Goal: Information Seeking & Learning: Learn about a topic

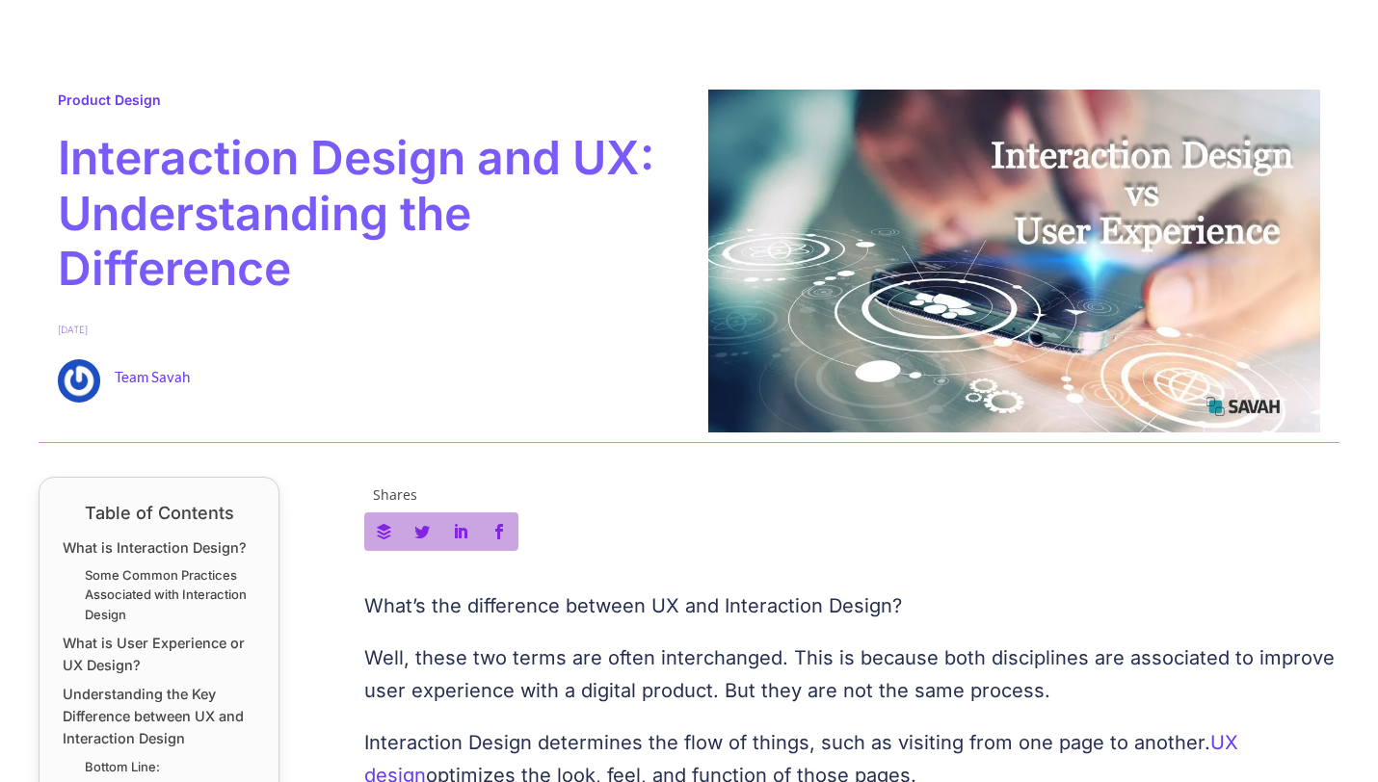
scroll to position [649, 0]
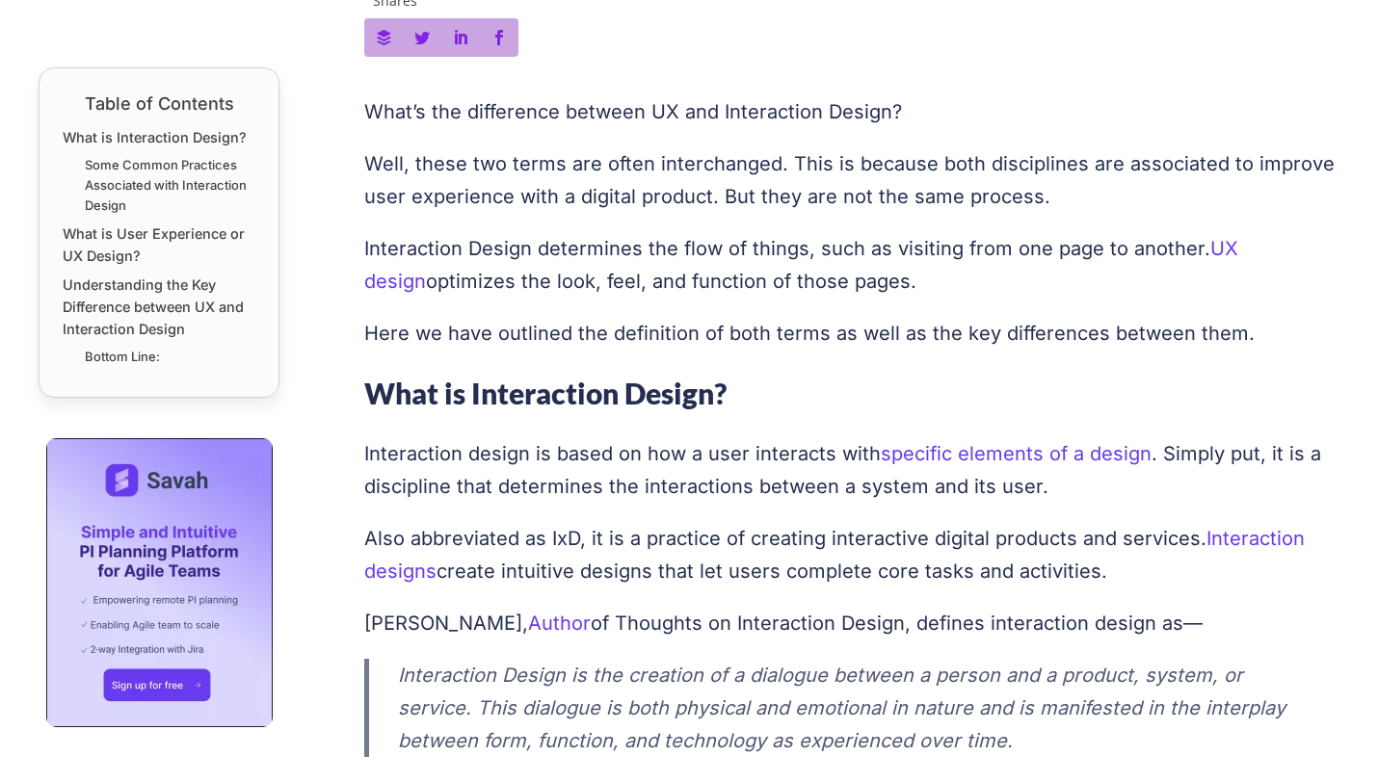
click at [470, 486] on p "Interaction design is based on how a user interacts with specific elements of a…" at bounding box center [852, 470] width 976 height 66
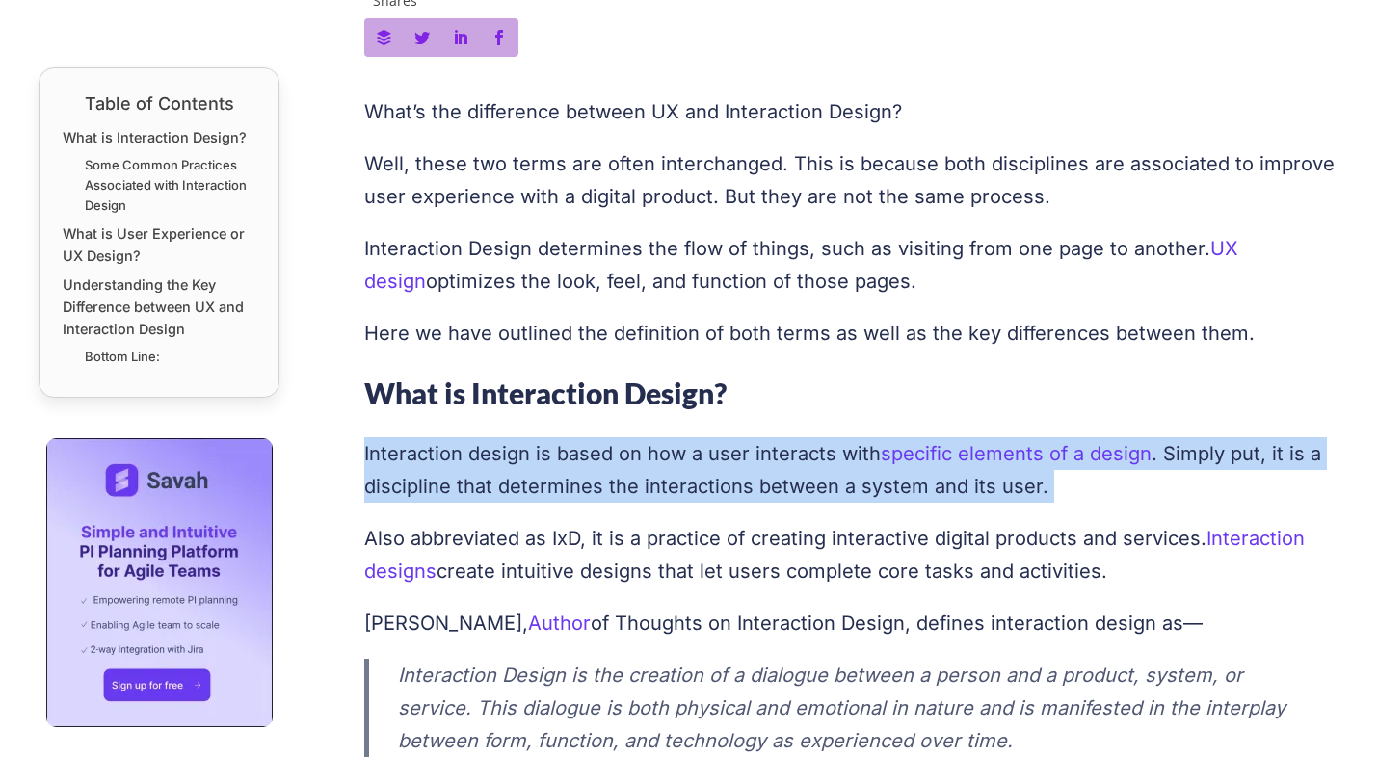
click at [470, 486] on p "Interaction design is based on how a user interacts with specific elements of a…" at bounding box center [852, 470] width 976 height 66
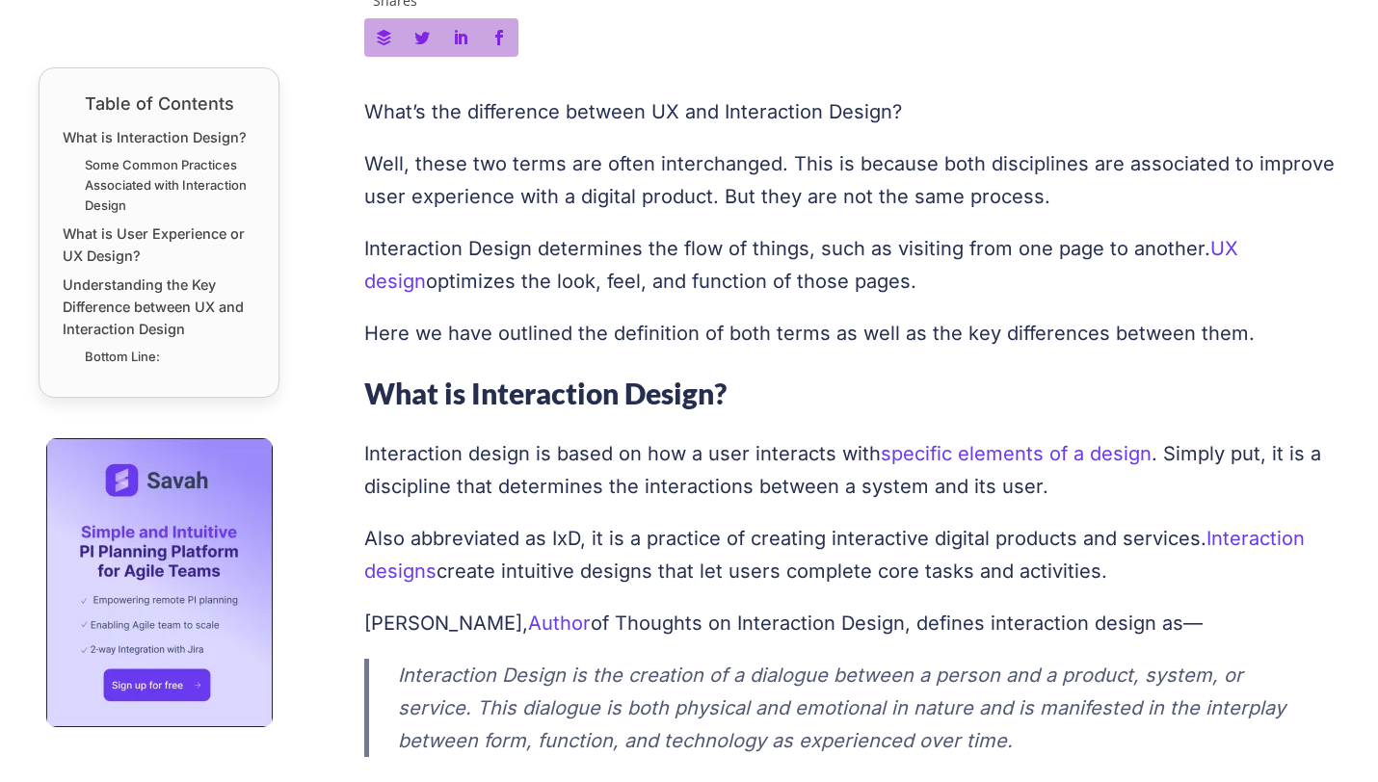
click at [473, 531] on p "Also abbreviated as IxD, it is a practice of creating interactive digital produ…" at bounding box center [852, 555] width 976 height 66
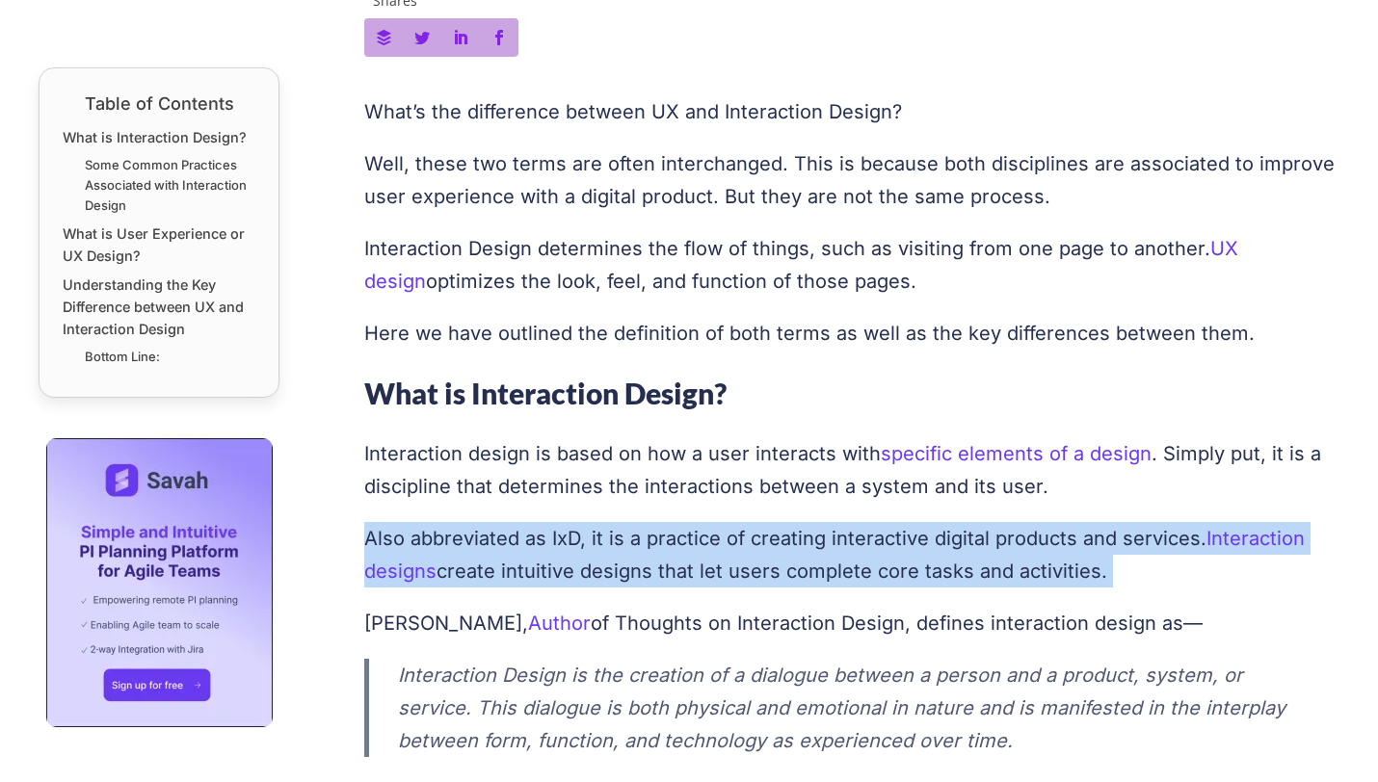
click at [473, 531] on p "Also abbreviated as IxD, it is a practice of creating interactive digital produ…" at bounding box center [852, 555] width 976 height 66
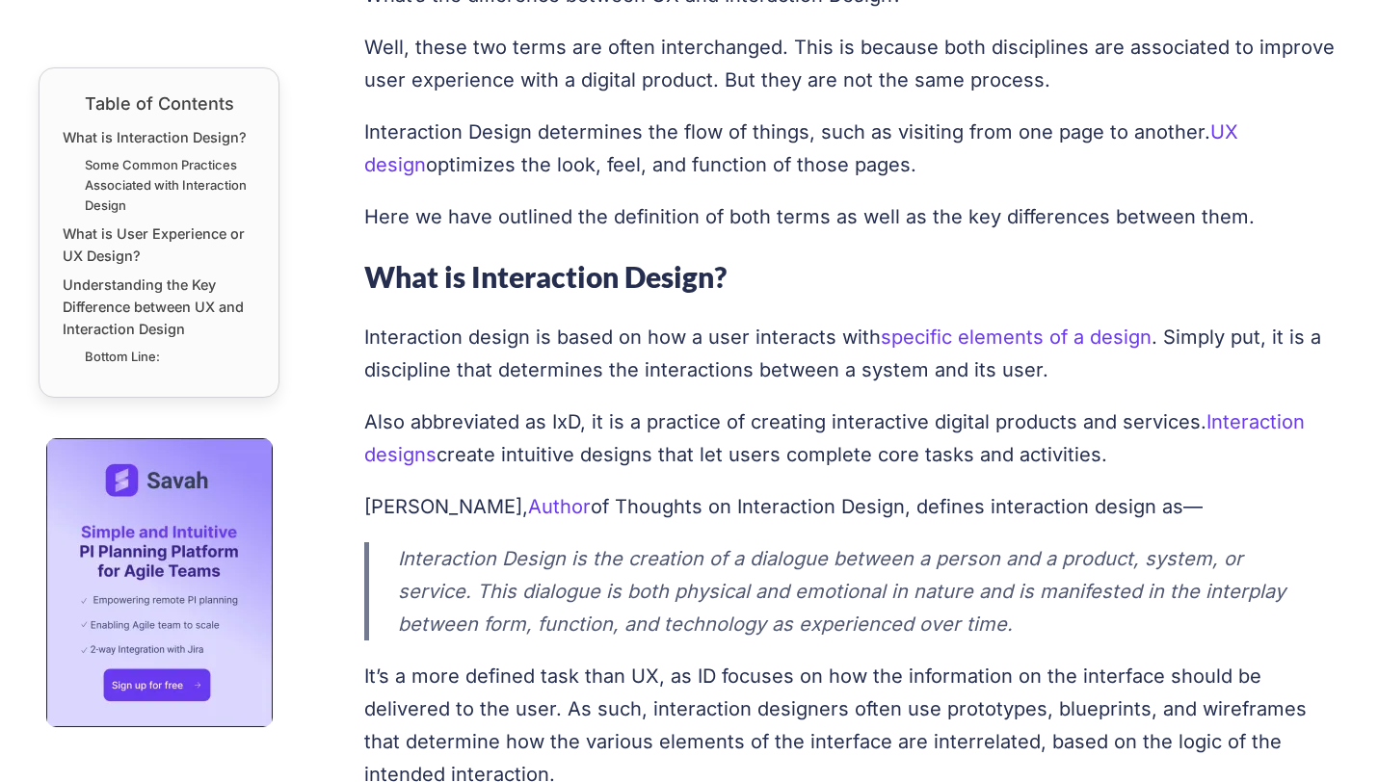
scroll to position [768, 0]
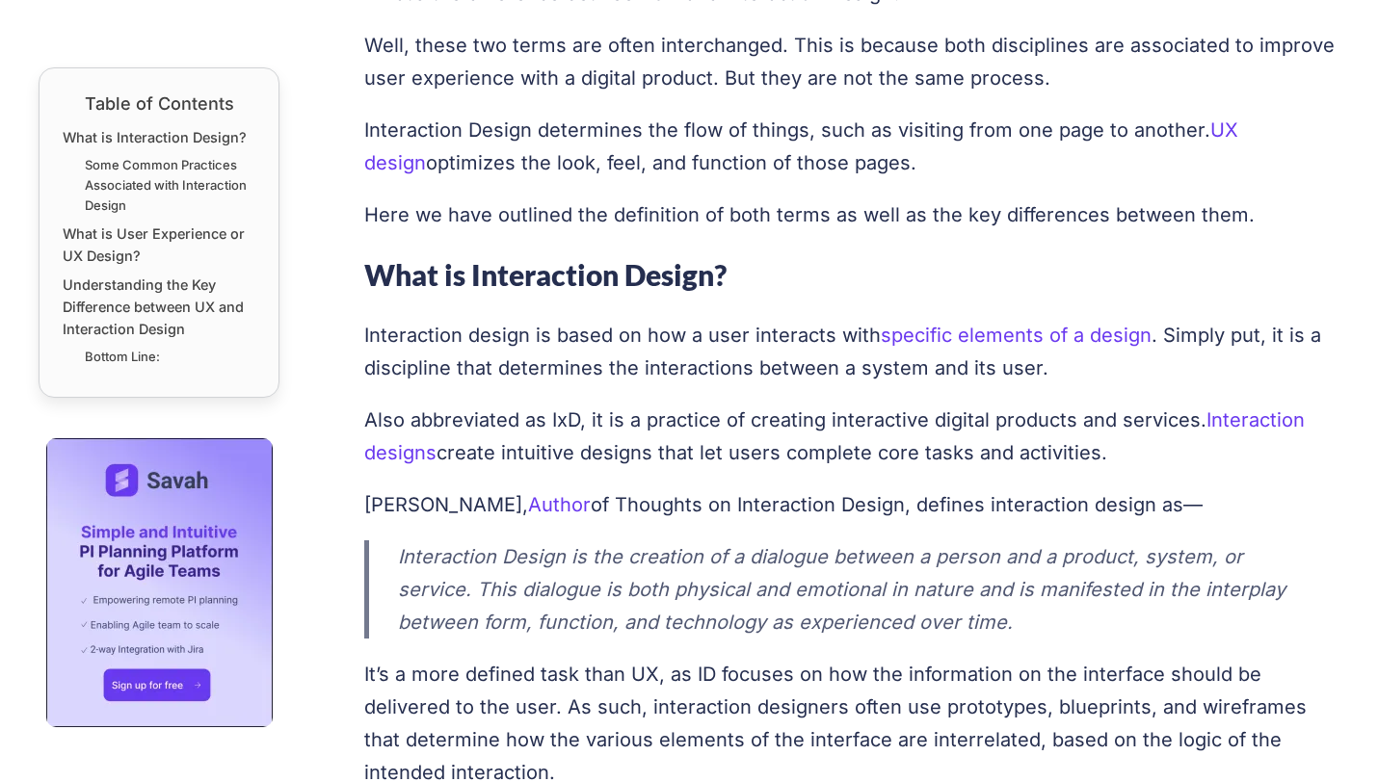
click at [508, 615] on p "Interaction Design is the creation of a dialogue between a person and a product…" at bounding box center [850, 589] width 904 height 98
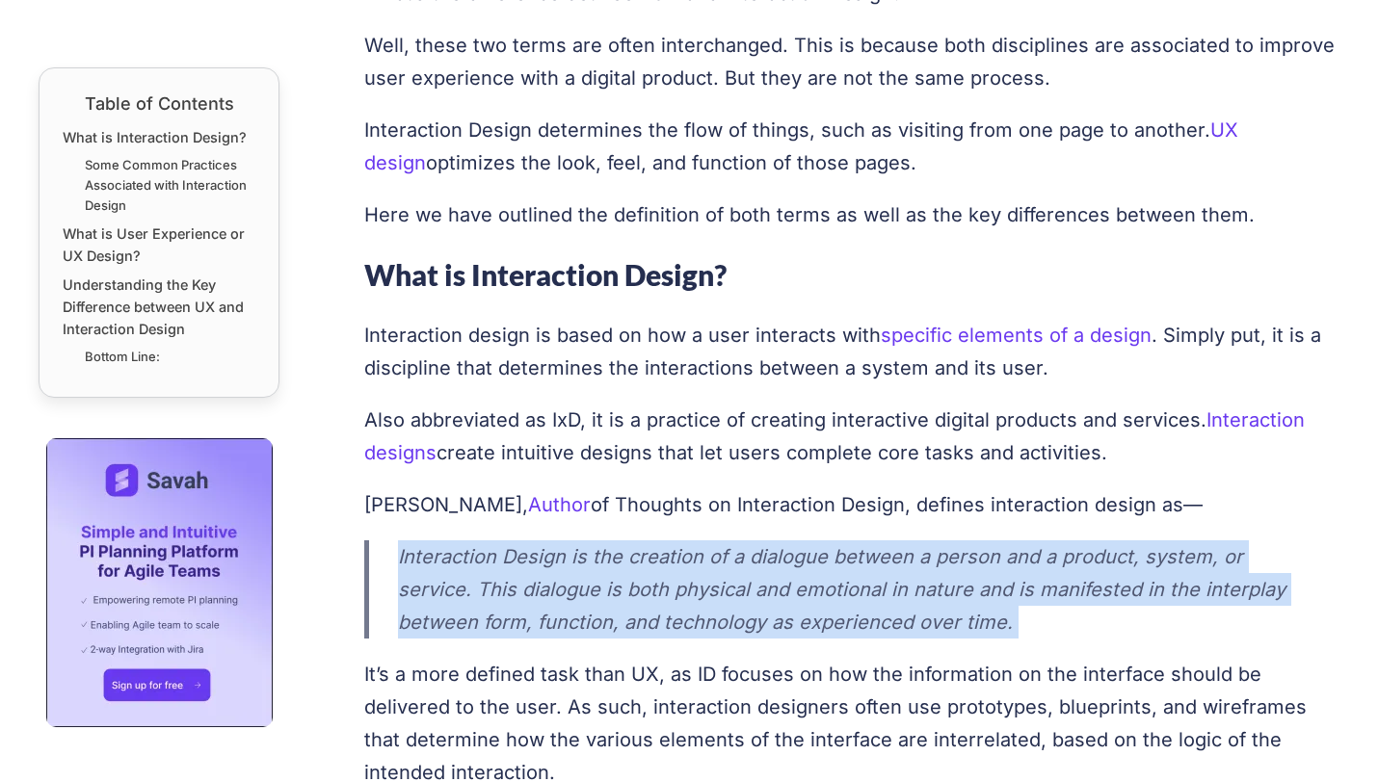
click at [508, 614] on p "Interaction Design is the creation of a dialogue between a person and a product…" at bounding box center [850, 589] width 904 height 98
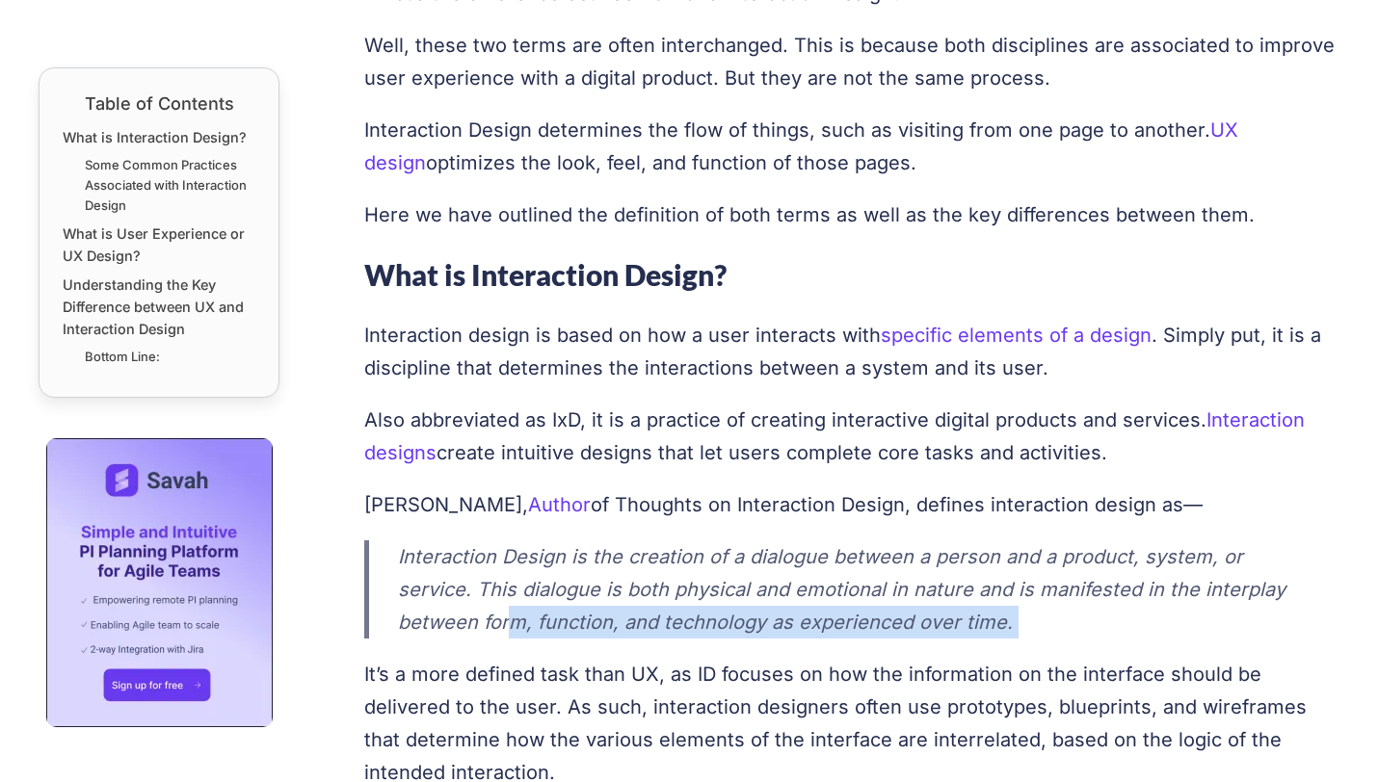
click at [512, 618] on p "Interaction Design is the creation of a dialogue between a person and a product…" at bounding box center [850, 589] width 904 height 98
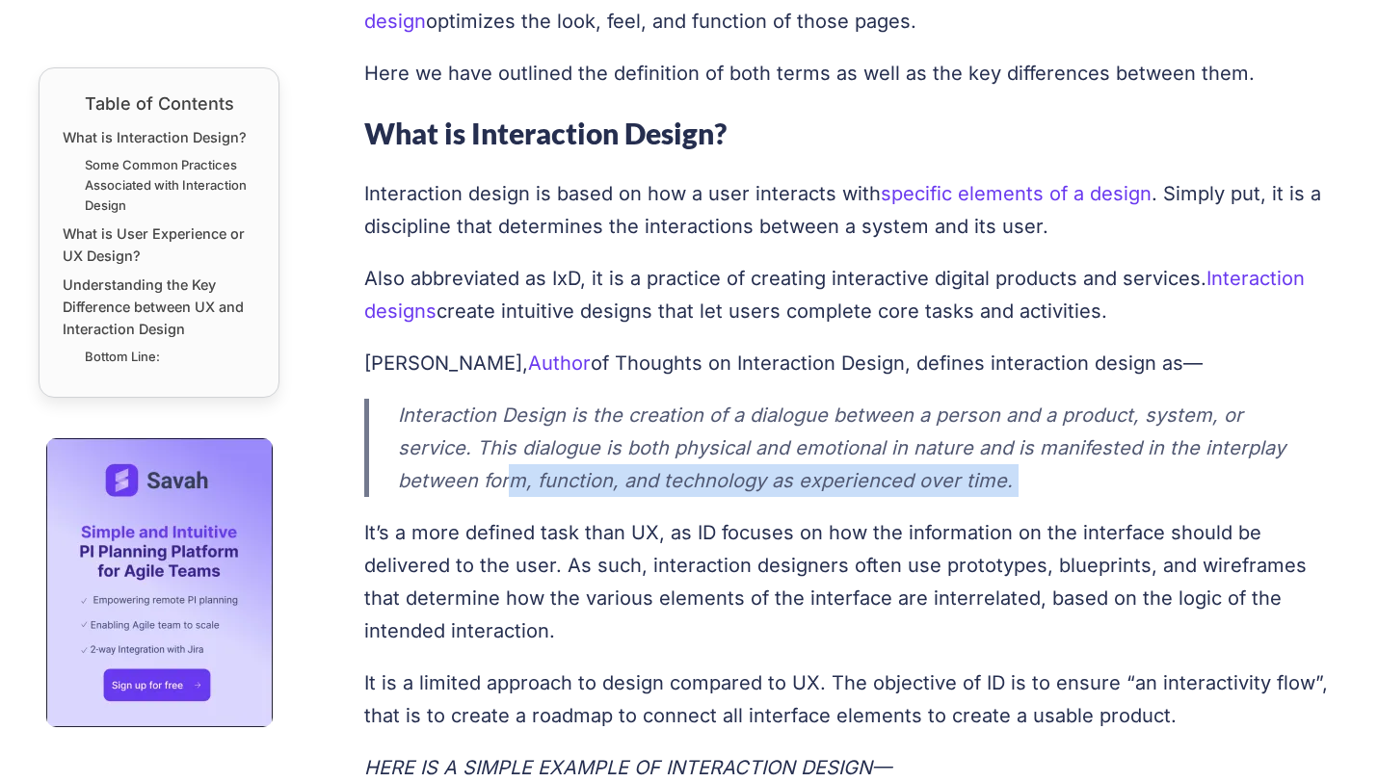
scroll to position [941, 0]
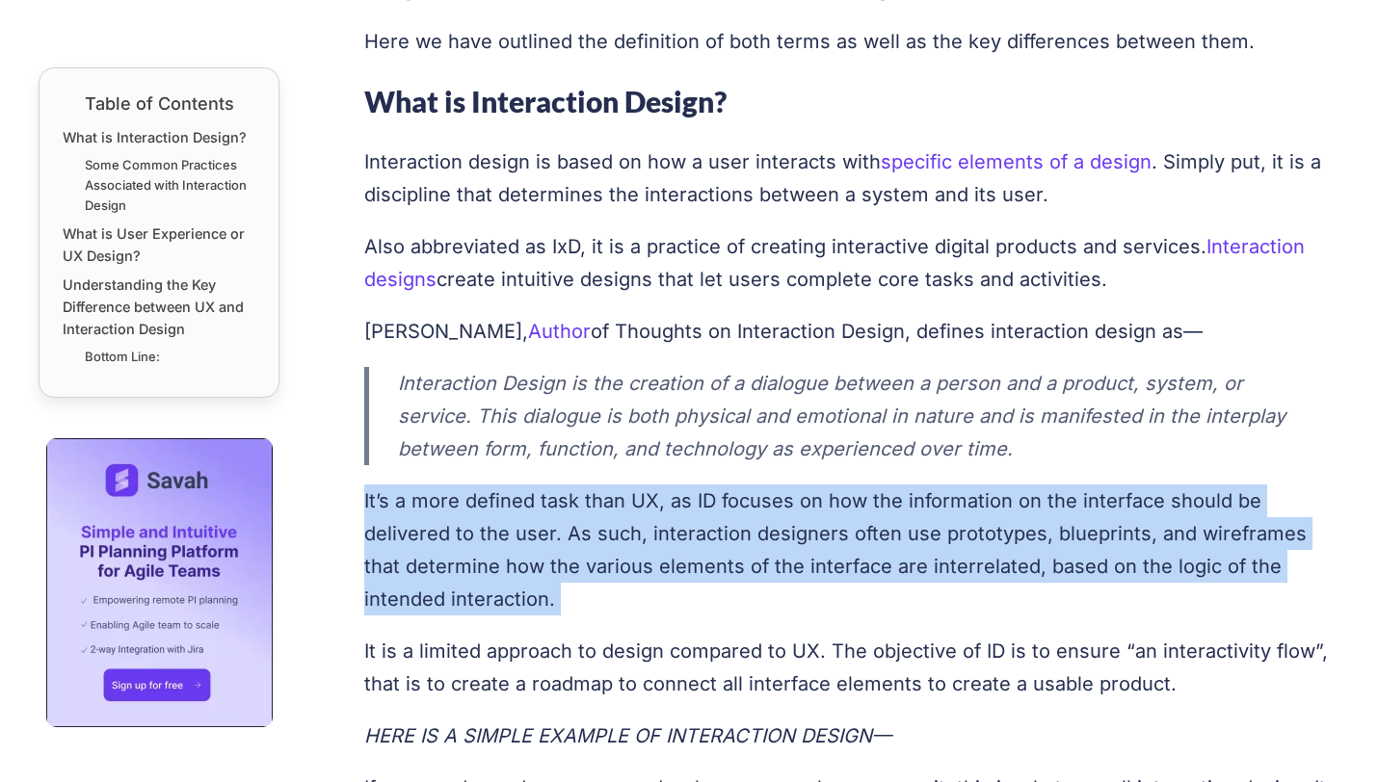
drag, startPoint x: 583, startPoint y: 479, endPoint x: 653, endPoint y: 469, distance: 71.0
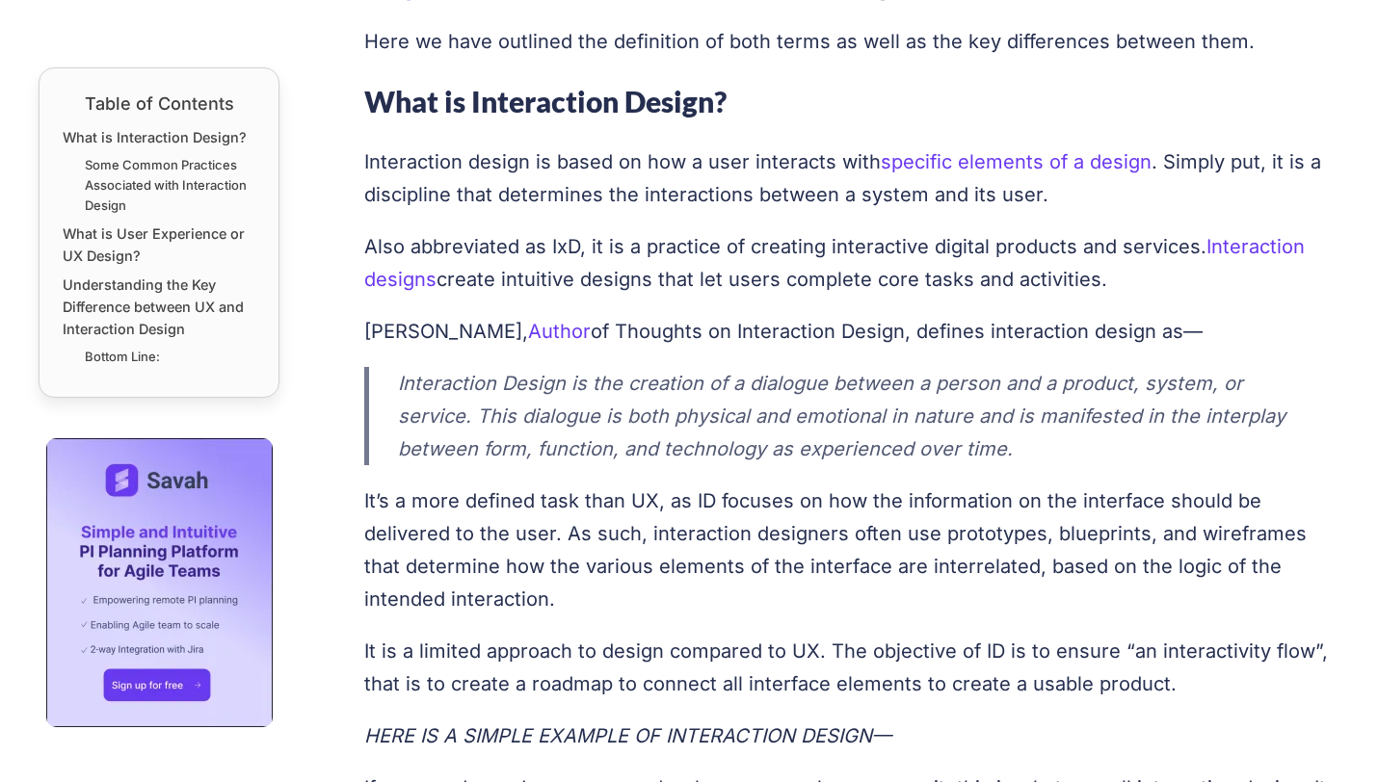
click at [1015, 449] on p "Interaction Design is the creation of a dialogue between a person and a product…" at bounding box center [850, 416] width 904 height 98
click at [548, 646] on p "It is a limited approach to design compared to UX. The objective of ID is to en…" at bounding box center [852, 668] width 976 height 66
click at [548, 645] on p "It is a limited approach to design compared to UX. The objective of ID is to en…" at bounding box center [852, 668] width 976 height 66
click at [548, 643] on p "It is a limited approach to design compared to UX. The objective of ID is to en…" at bounding box center [852, 668] width 976 height 66
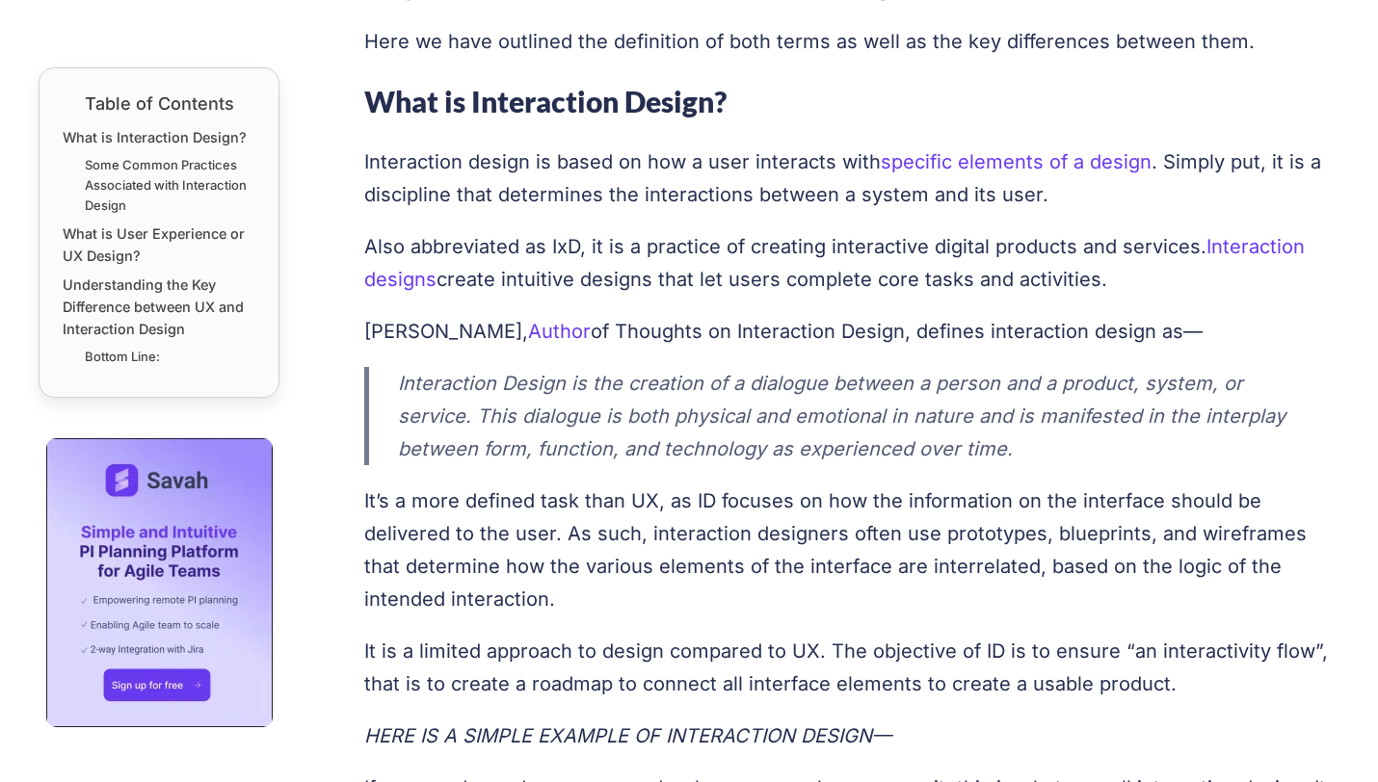
click at [568, 601] on p "It’s a more defined task than UX, as ID focuses on how the information on the i…" at bounding box center [852, 550] width 976 height 131
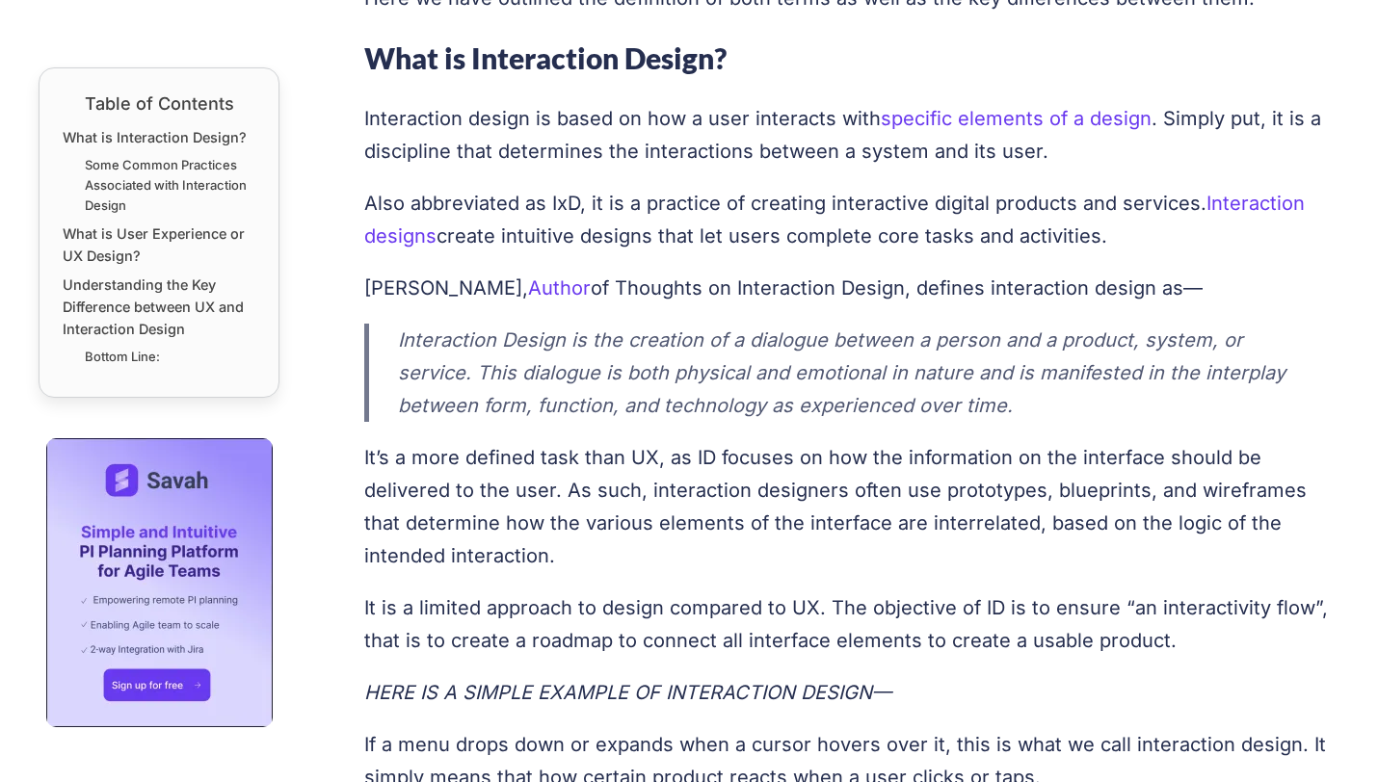
scroll to position [1101, 0]
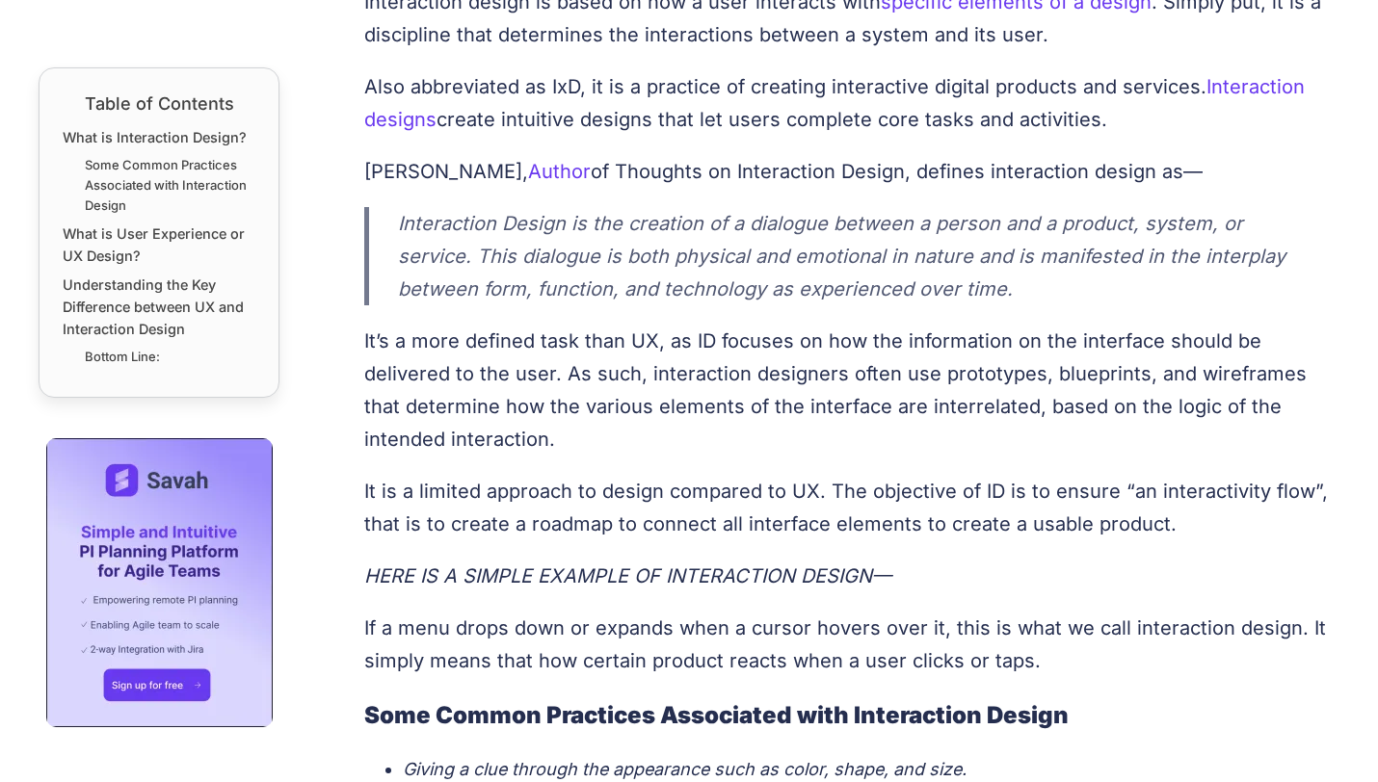
click at [548, 576] on em "HERE IS A SIMPLE EXAMPLE OF INTERACTION DESIGN—" at bounding box center [627, 575] width 527 height 23
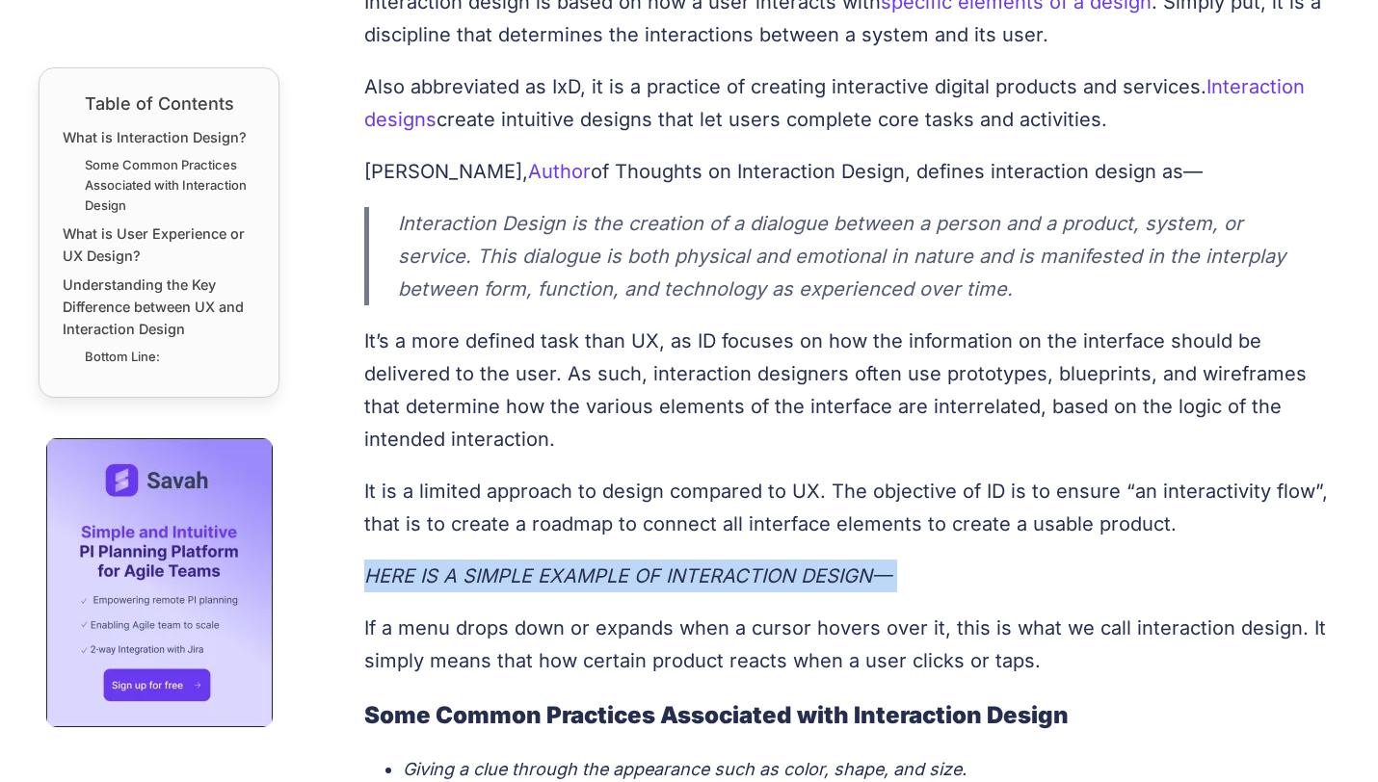
click at [548, 576] on em "HERE IS A SIMPLE EXAMPLE OF INTERACTION DESIGN—" at bounding box center [627, 575] width 527 height 23
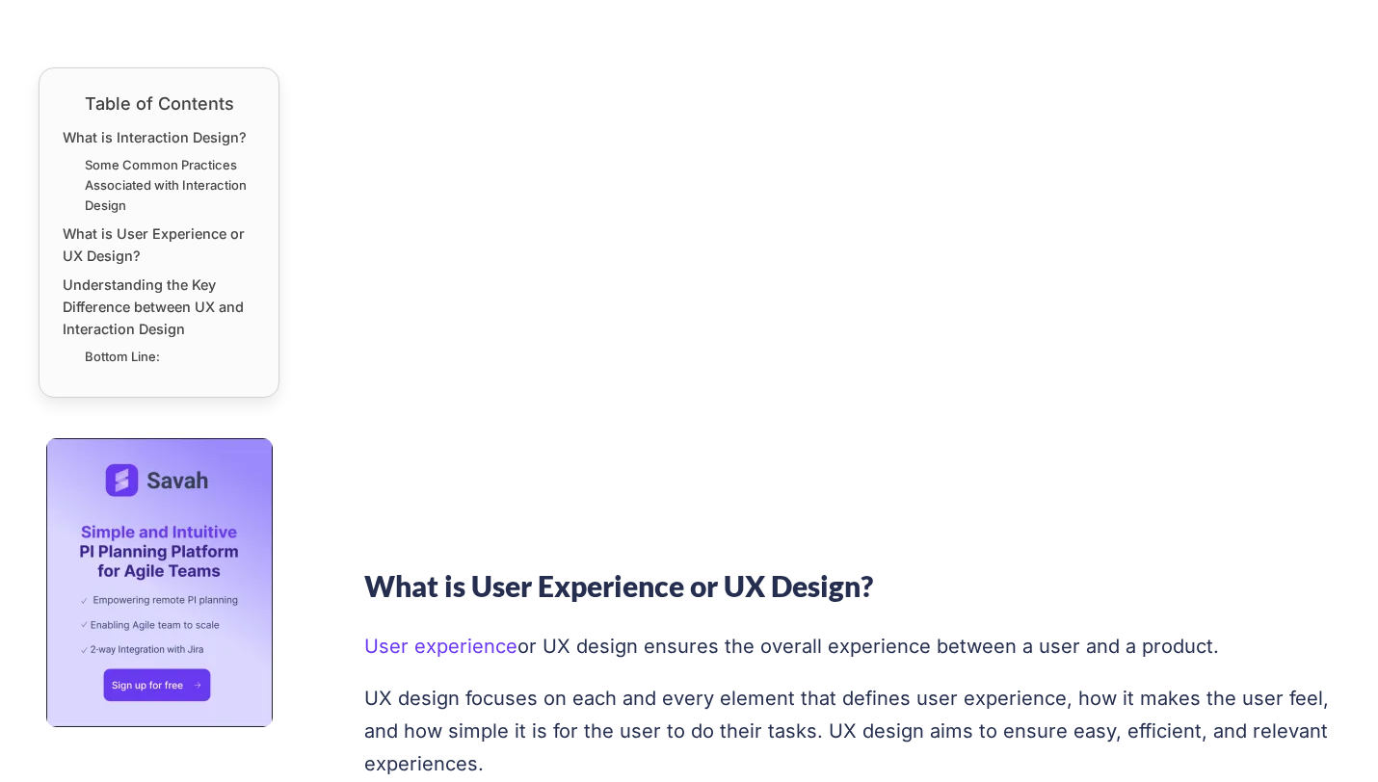
scroll to position [2542, 0]
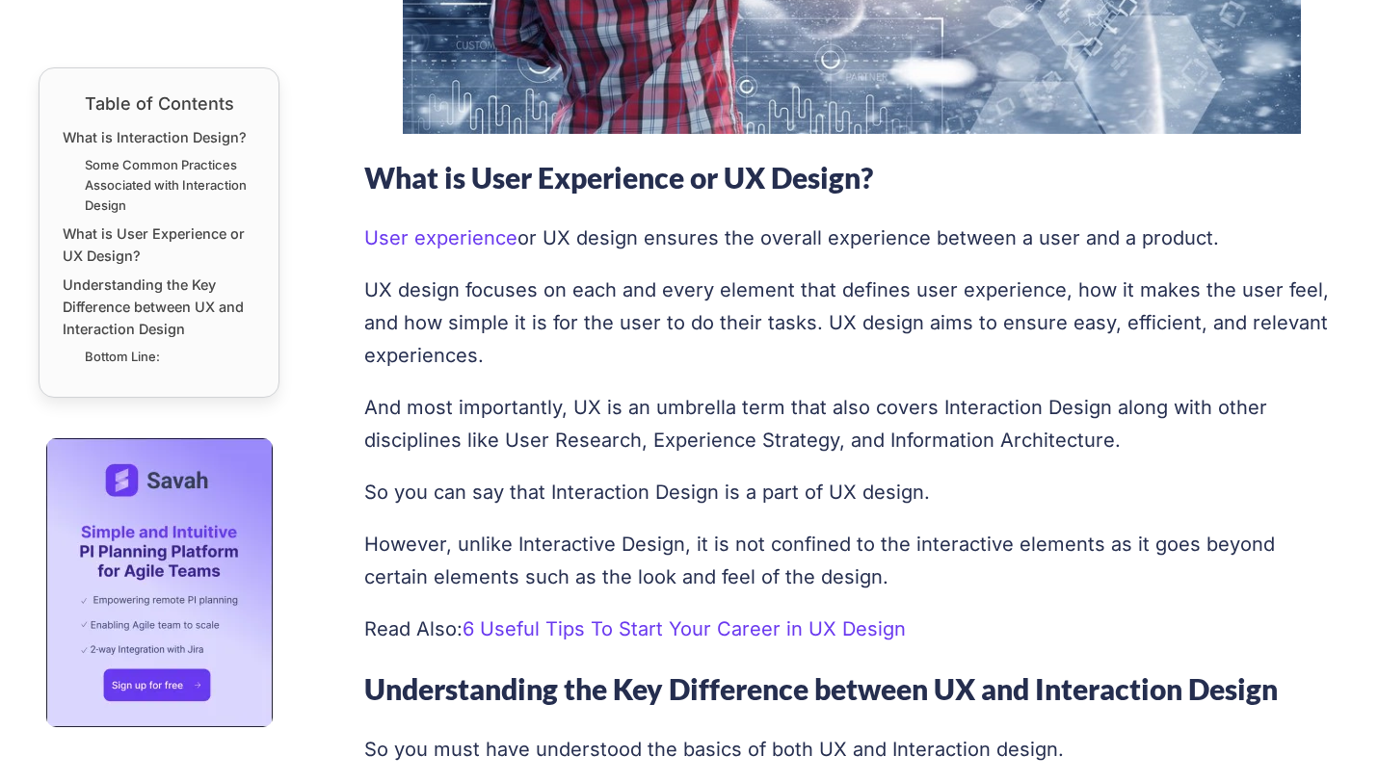
drag, startPoint x: 373, startPoint y: 407, endPoint x: 1185, endPoint y: 435, distance: 812.5
click at [1185, 435] on p "And most importantly, UX is an umbrella term that also covers Interaction Desig…" at bounding box center [852, 424] width 976 height 66
drag, startPoint x: 1179, startPoint y: 439, endPoint x: 364, endPoint y: 399, distance: 815.9
click at [364, 399] on p "And most importantly, UX is an umbrella term that also covers Interaction Desig…" at bounding box center [852, 424] width 976 height 66
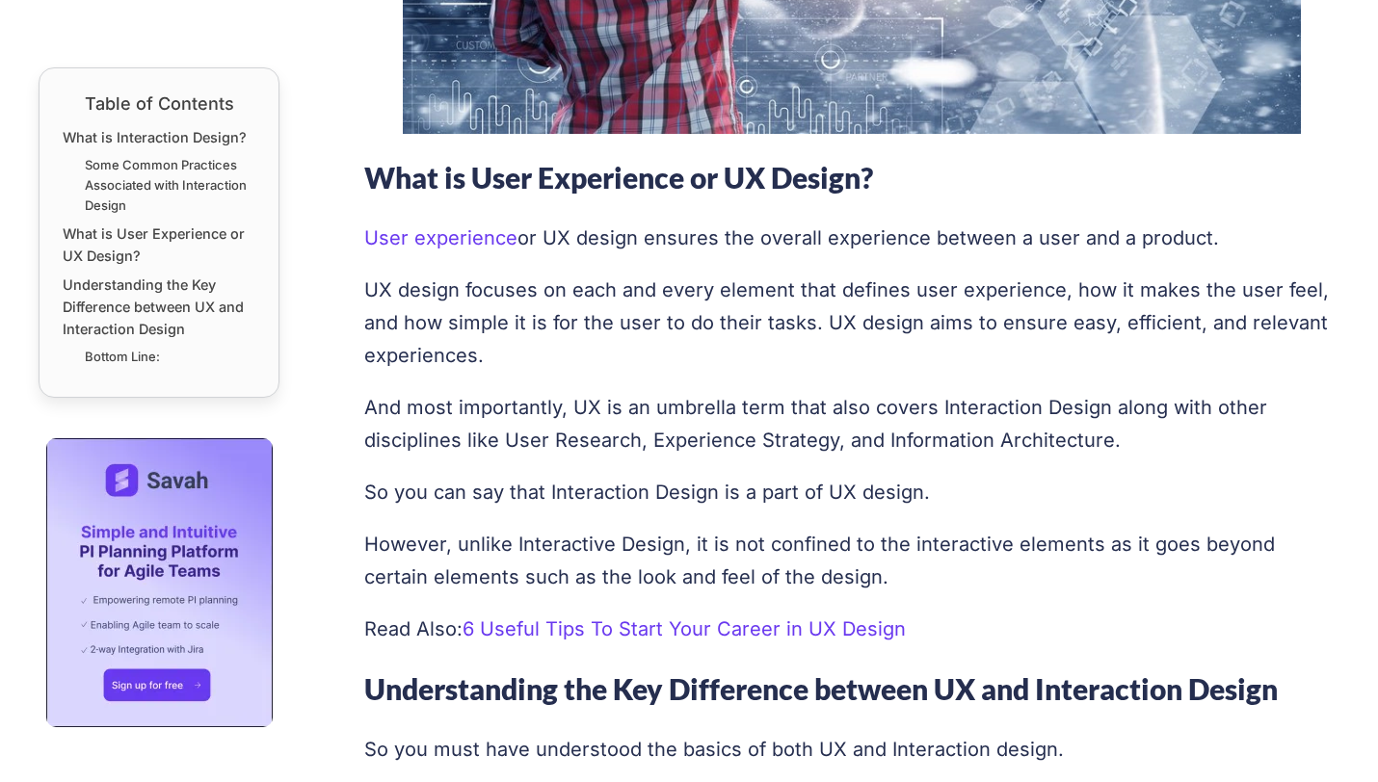
click at [364, 399] on p "And most importantly, UX is an umbrella term that also covers Interaction Desig…" at bounding box center [852, 424] width 976 height 66
click at [381, 480] on p "So you can say that Interaction Design is a part of UX design." at bounding box center [852, 492] width 976 height 33
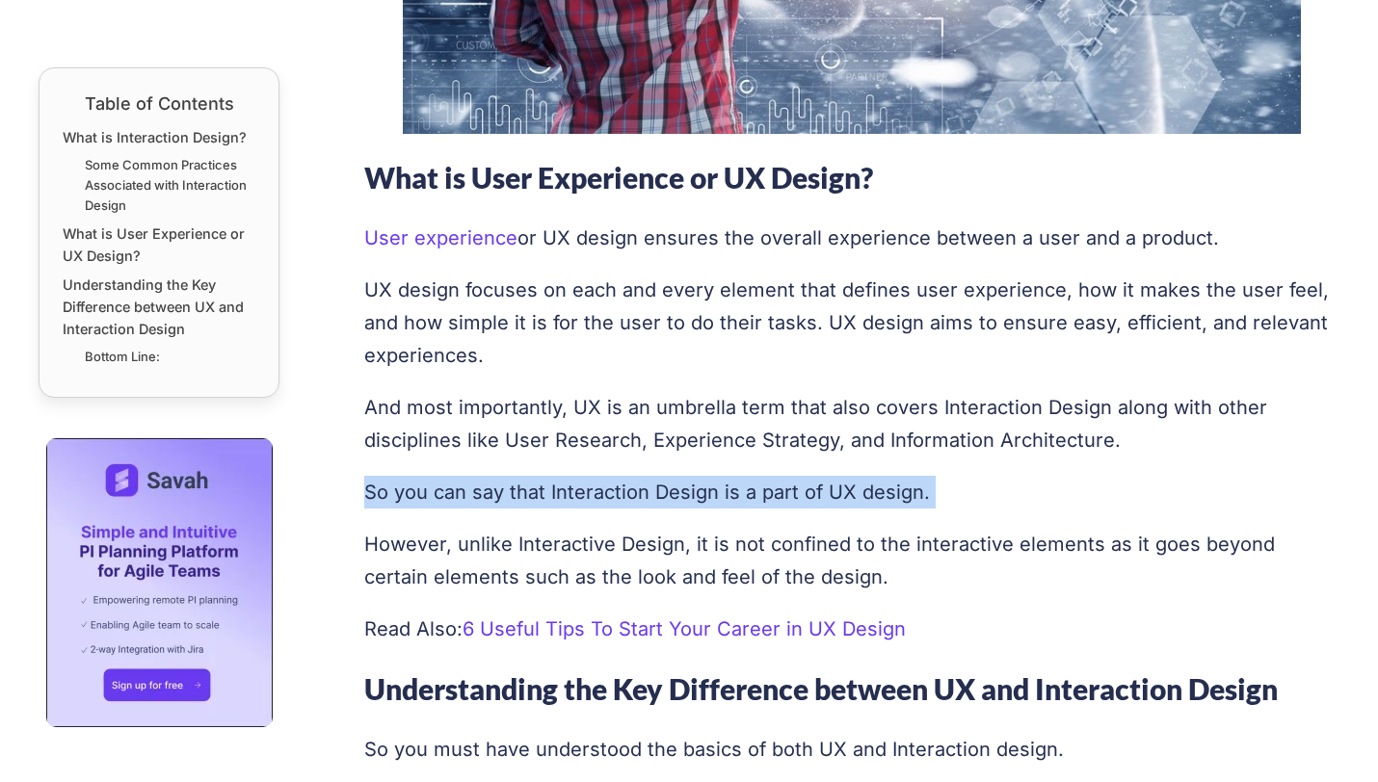
click at [381, 480] on p "So you can say that Interaction Design is a part of UX design." at bounding box center [852, 492] width 976 height 33
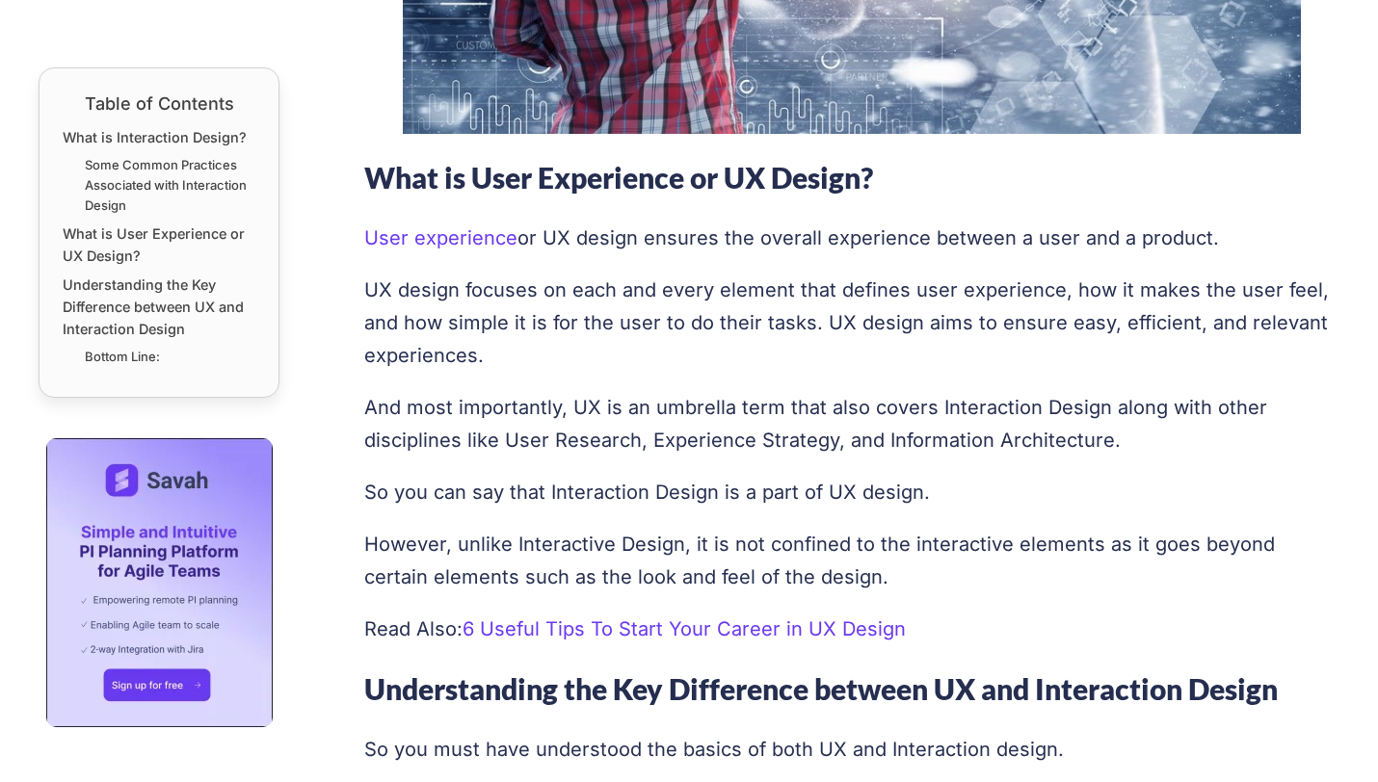
click at [420, 543] on p "However, unlike Interactive Design, it is not confined to the interactive eleme…" at bounding box center [852, 561] width 976 height 66
click at [419, 542] on p "However, unlike Interactive Design, it is not confined to the interactive eleme…" at bounding box center [852, 561] width 976 height 66
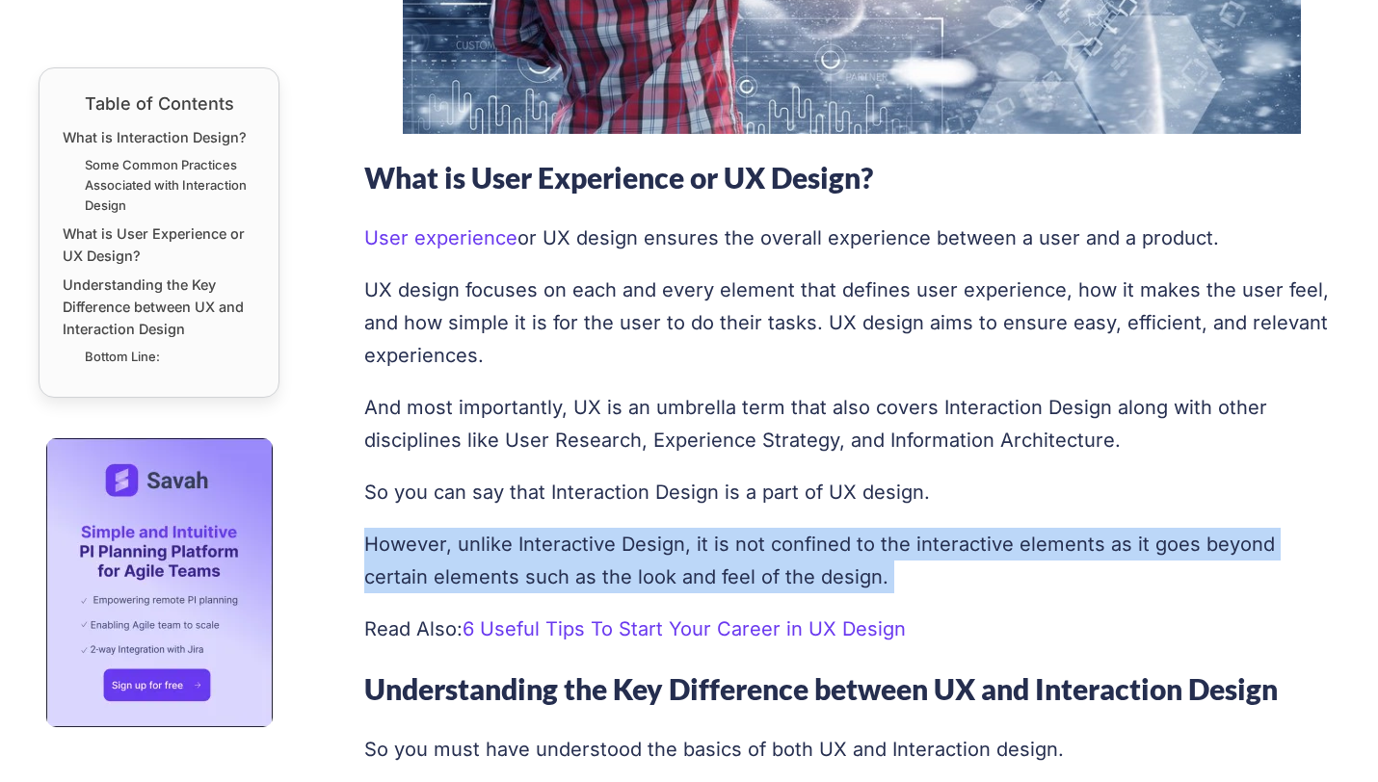
click at [419, 542] on p "However, unlike Interactive Design, it is not confined to the interactive eleme…" at bounding box center [852, 561] width 976 height 66
click at [419, 529] on p "However, unlike Interactive Design, it is not confined to the interactive eleme…" at bounding box center [852, 561] width 976 height 66
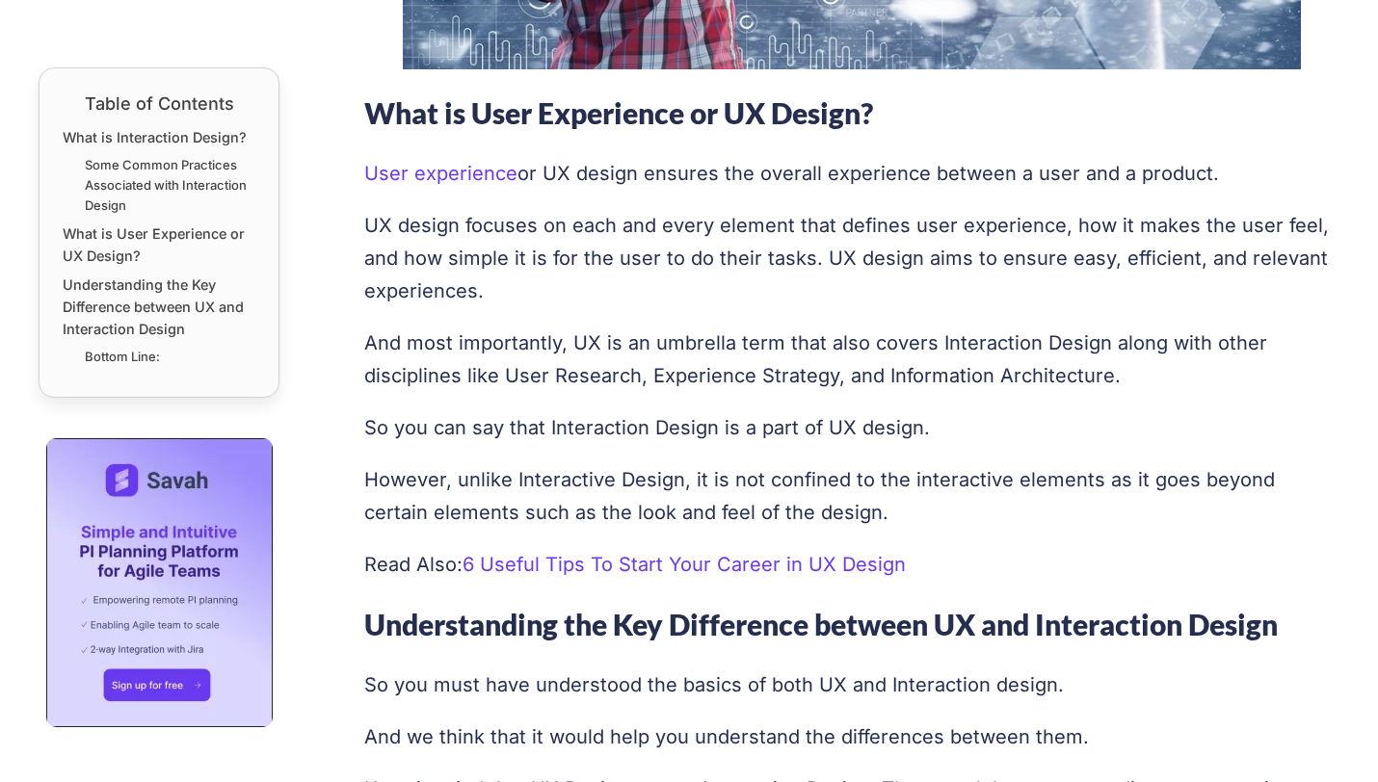
scroll to position [2659, 0]
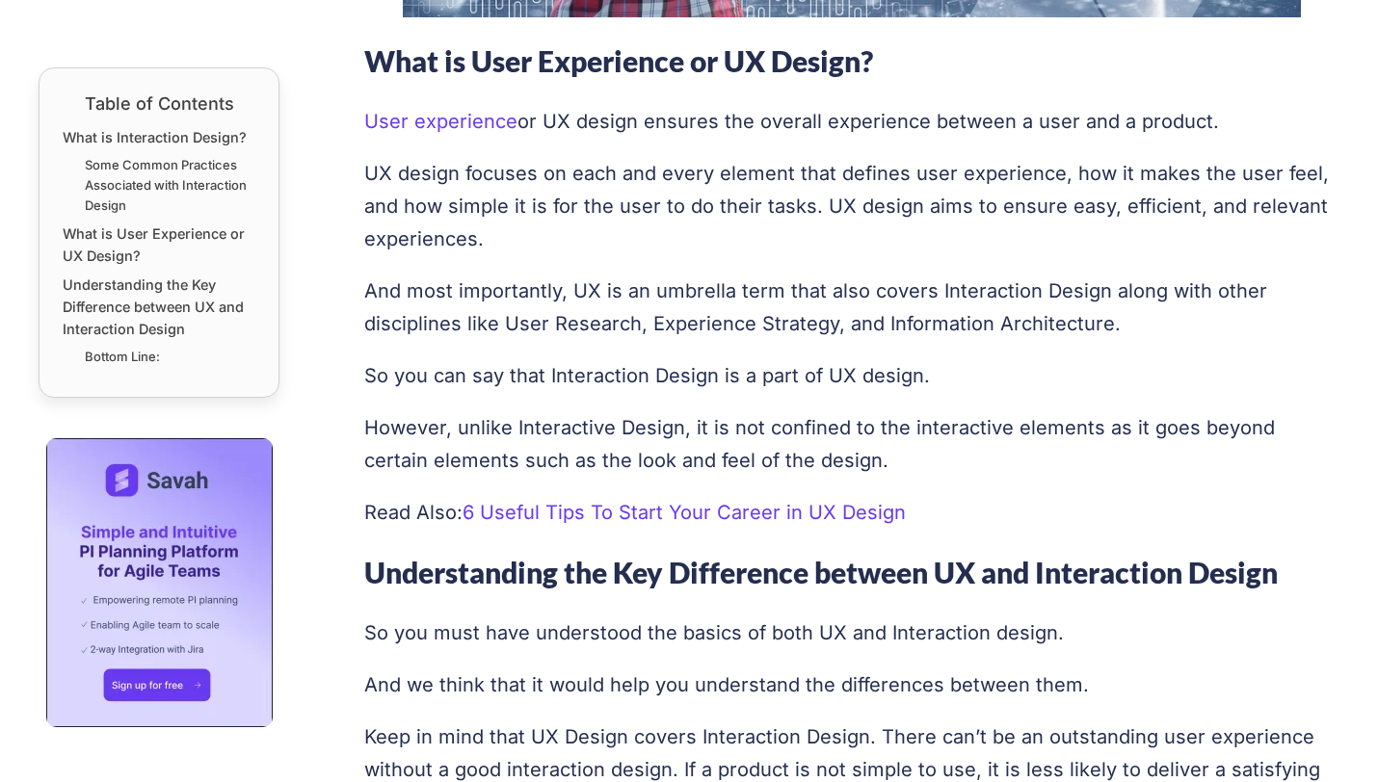
drag, startPoint x: 684, startPoint y: 423, endPoint x: 867, endPoint y: 450, distance: 185.0
click at [867, 450] on p "However, unlike Interactive Design, it is not confined to the interactive eleme…" at bounding box center [852, 444] width 976 height 66
click at [861, 452] on p "However, unlike Interactive Design, it is not confined to the interactive eleme…" at bounding box center [852, 444] width 976 height 66
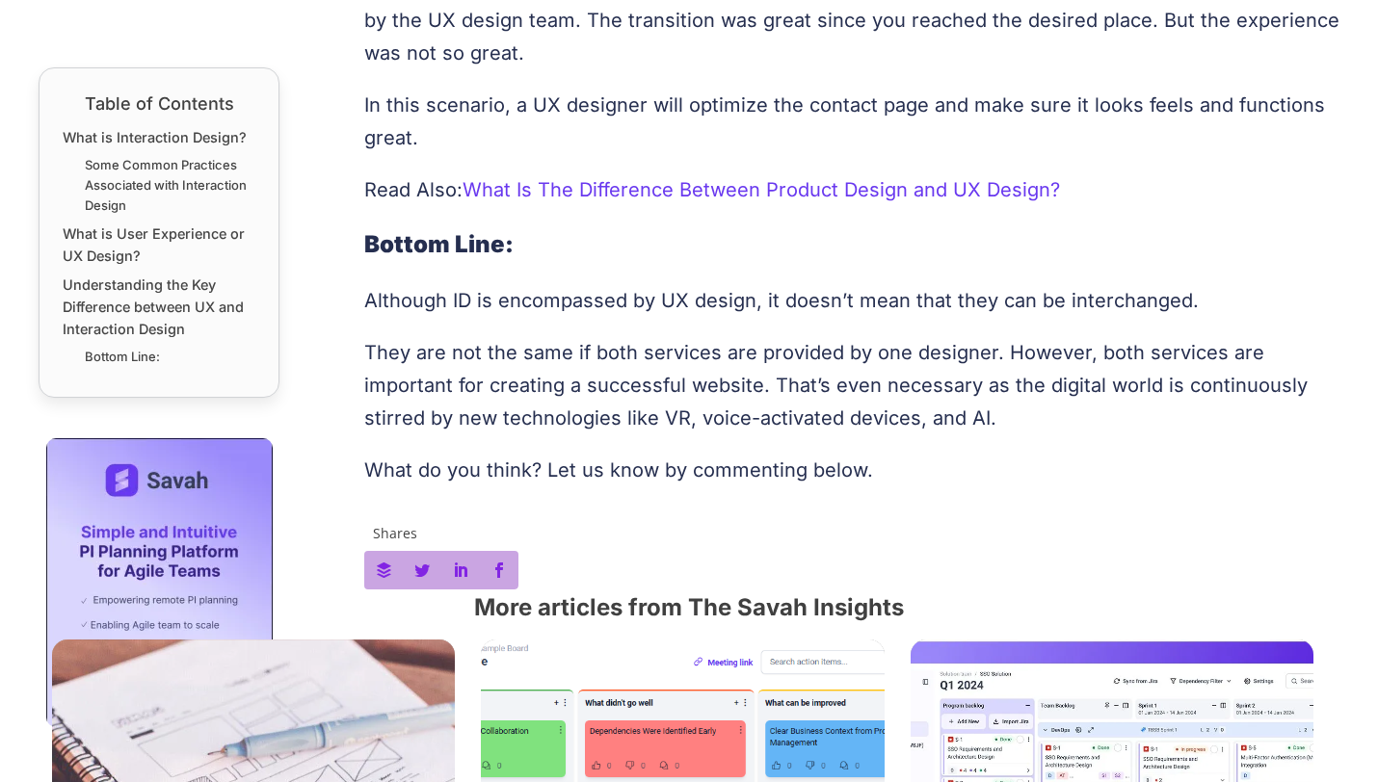
scroll to position [3797, 0]
